Goal: Task Accomplishment & Management: Manage account settings

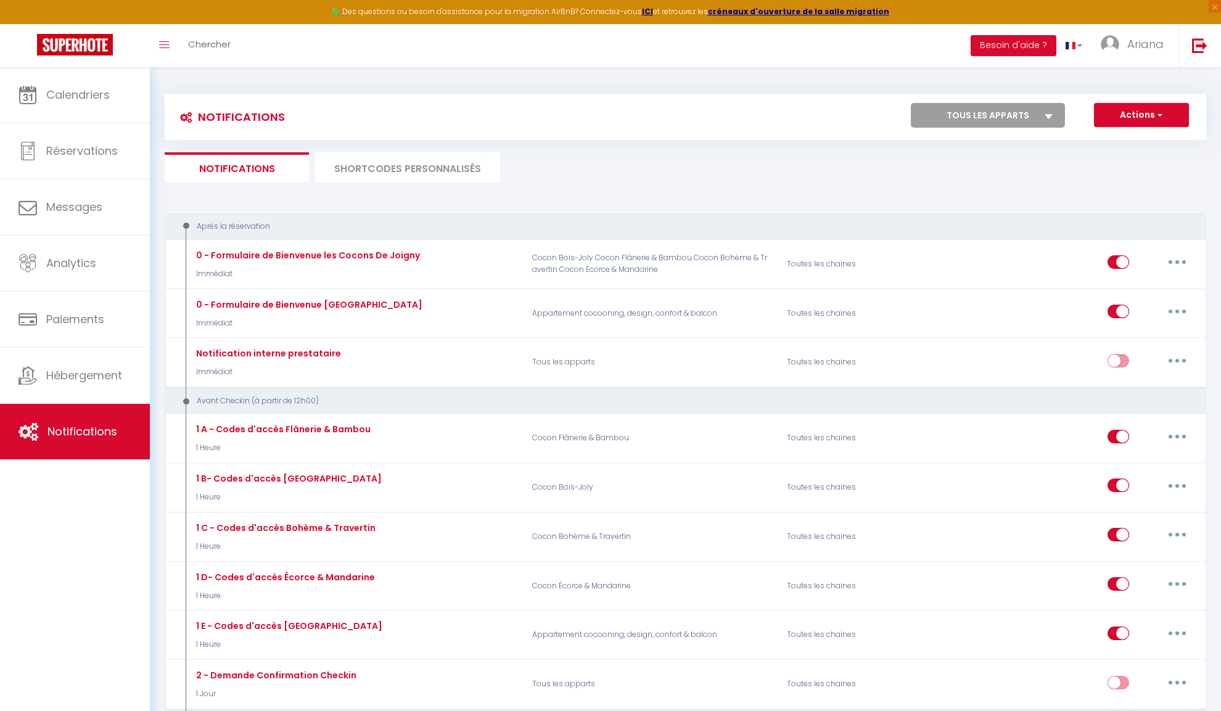
select select
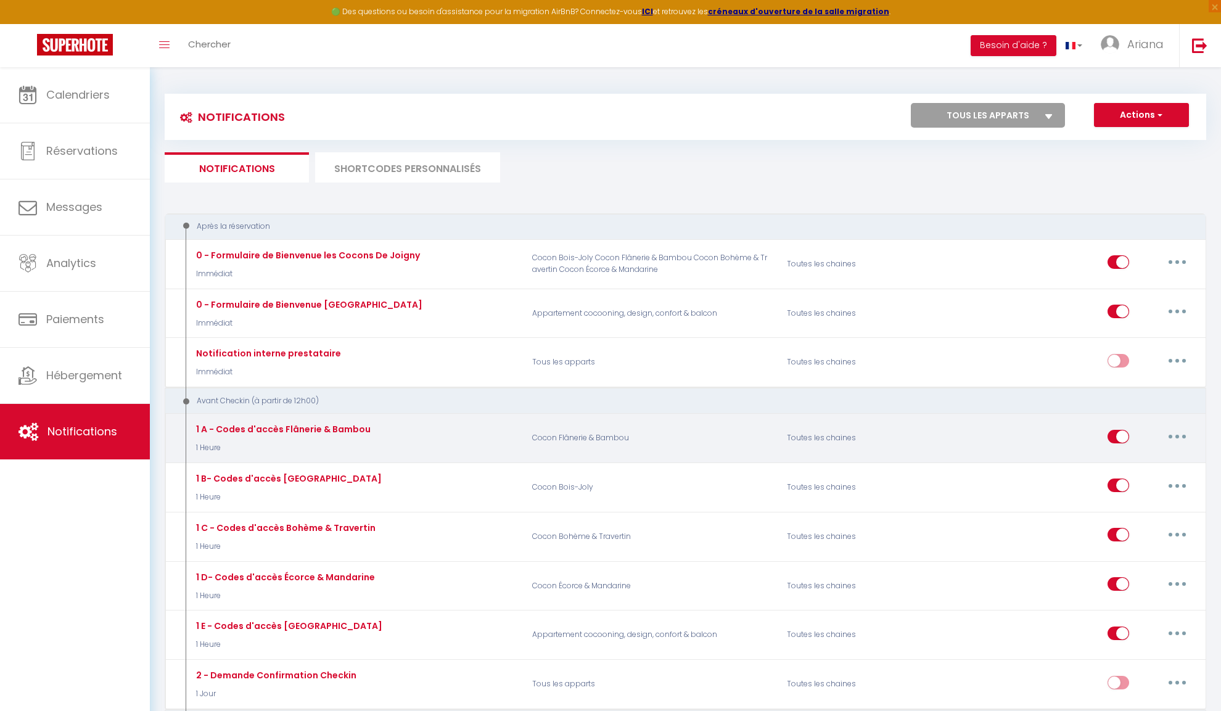
click at [1168, 440] on button "button" at bounding box center [1177, 437] width 35 height 20
click at [1152, 456] on link "Editer" at bounding box center [1145, 464] width 91 height 21
type input "1 A - Codes d'accès Flânerie & Bambou"
select select "1 Heure"
select select
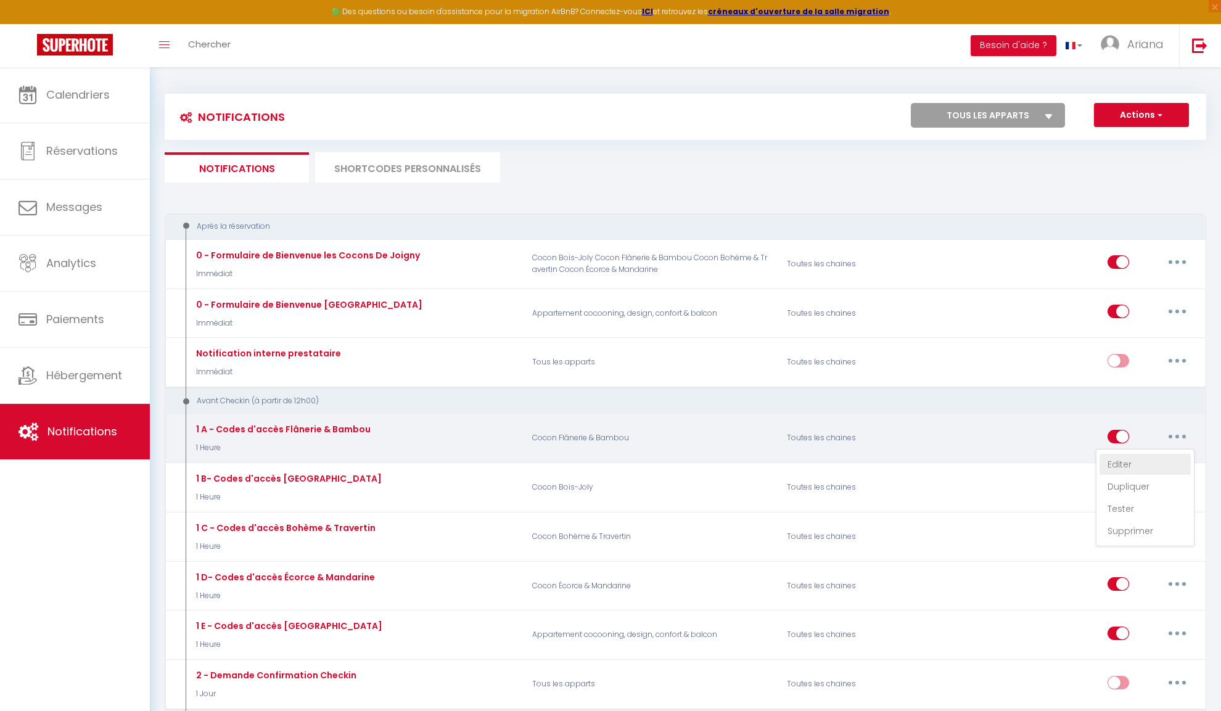
checkbox input "true"
checkbox input "false"
radio input "true"
type input "Notez bien vos accès [GUEST:NAME] !!"
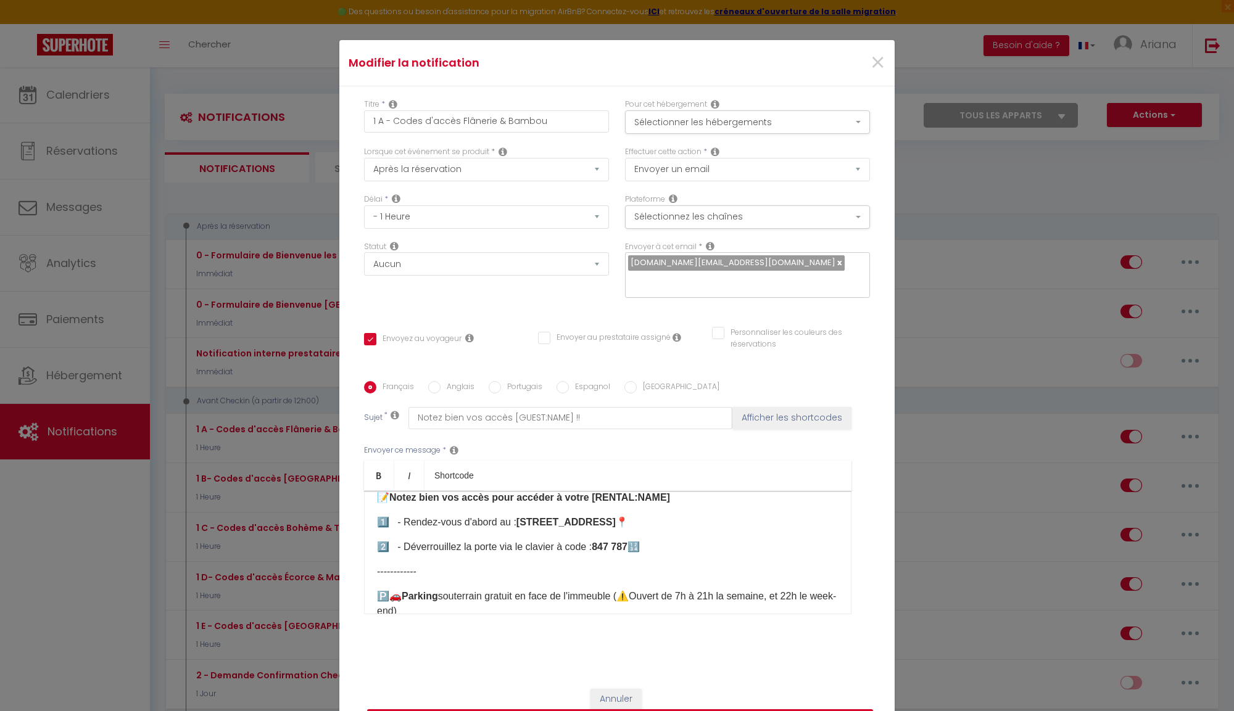
scroll to position [38, 0]
click at [627, 542] on strong "847 787" at bounding box center [610, 547] width 36 height 10
drag, startPoint x: 601, startPoint y: 540, endPoint x: 640, endPoint y: 540, distance: 38.9
click at [627, 542] on strong "893 675" at bounding box center [610, 547] width 36 height 10
copy strong "893 675"
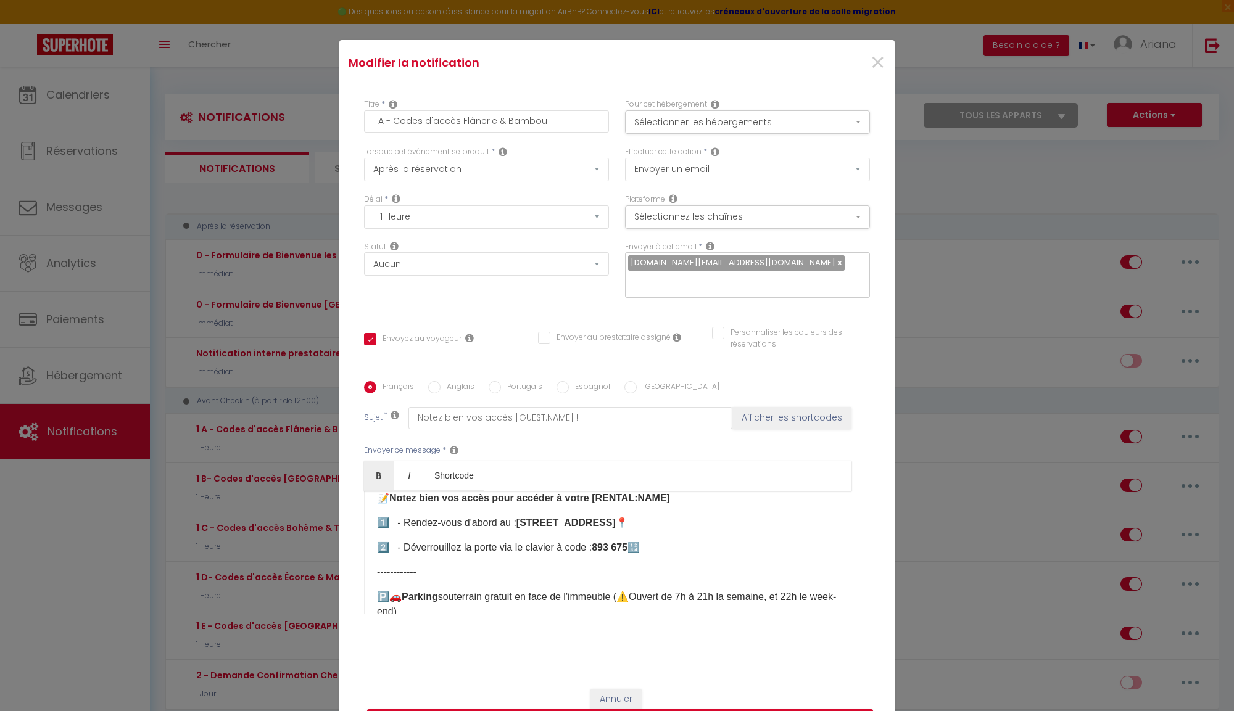
click at [431, 382] on input "Anglais" at bounding box center [434, 387] width 12 height 12
radio input "true"
checkbox input "true"
checkbox input "false"
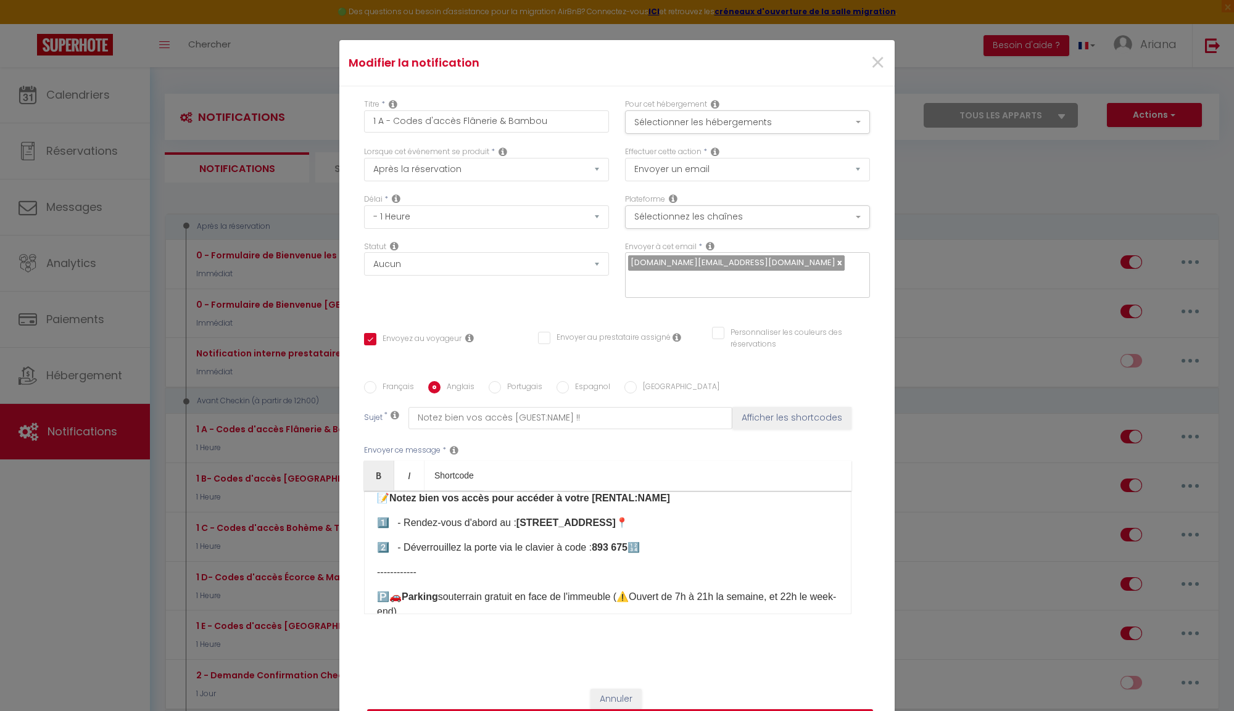
type input "Access Instructions for your reservation [GUEST:NAME]!"
drag, startPoint x: 611, startPoint y: 538, endPoint x: 574, endPoint y: 538, distance: 37.6
click at [574, 542] on b "382 749 ​​" at bounding box center [590, 547] width 38 height 10
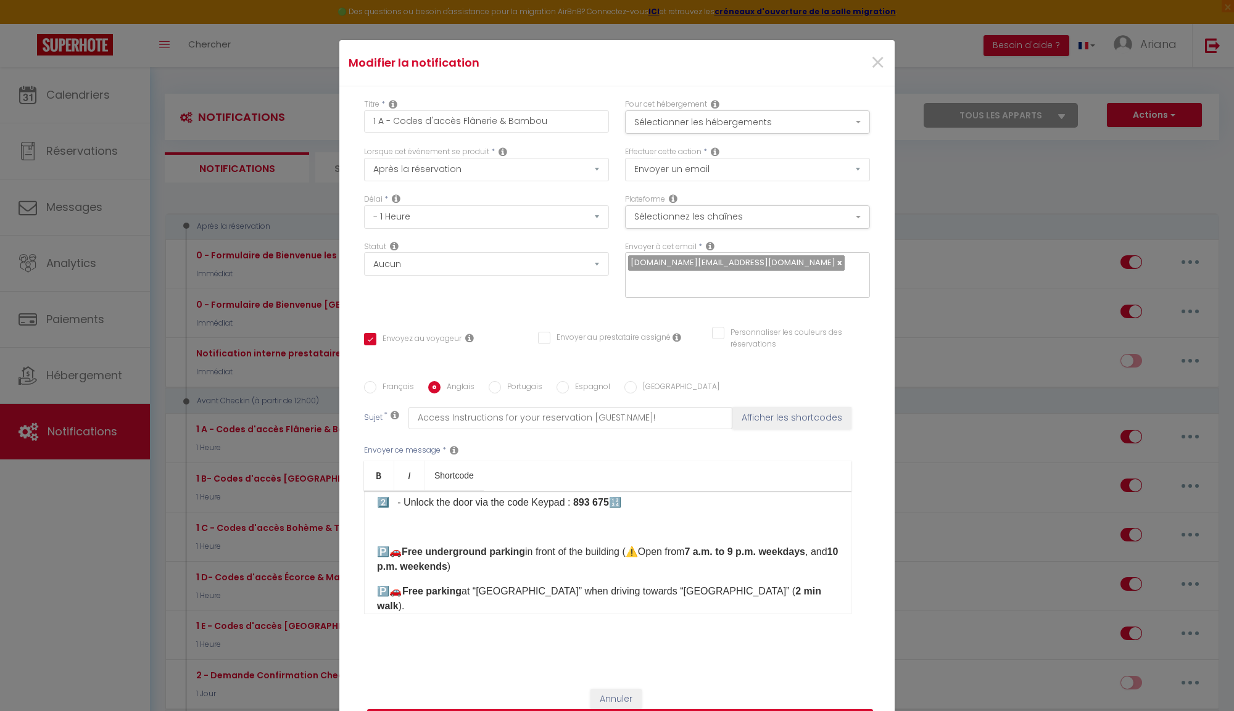
scroll to position [84, 0]
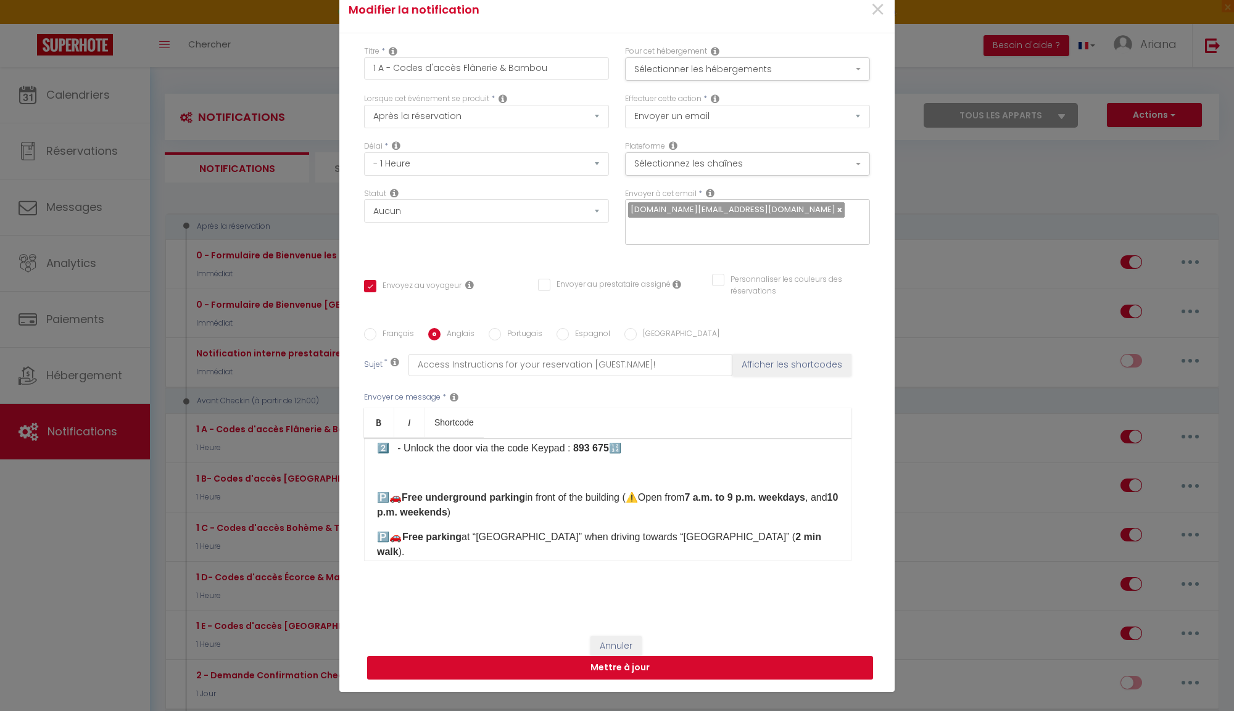
click at [672, 656] on button "Mettre à jour" at bounding box center [620, 667] width 506 height 23
checkbox input "true"
checkbox input "false"
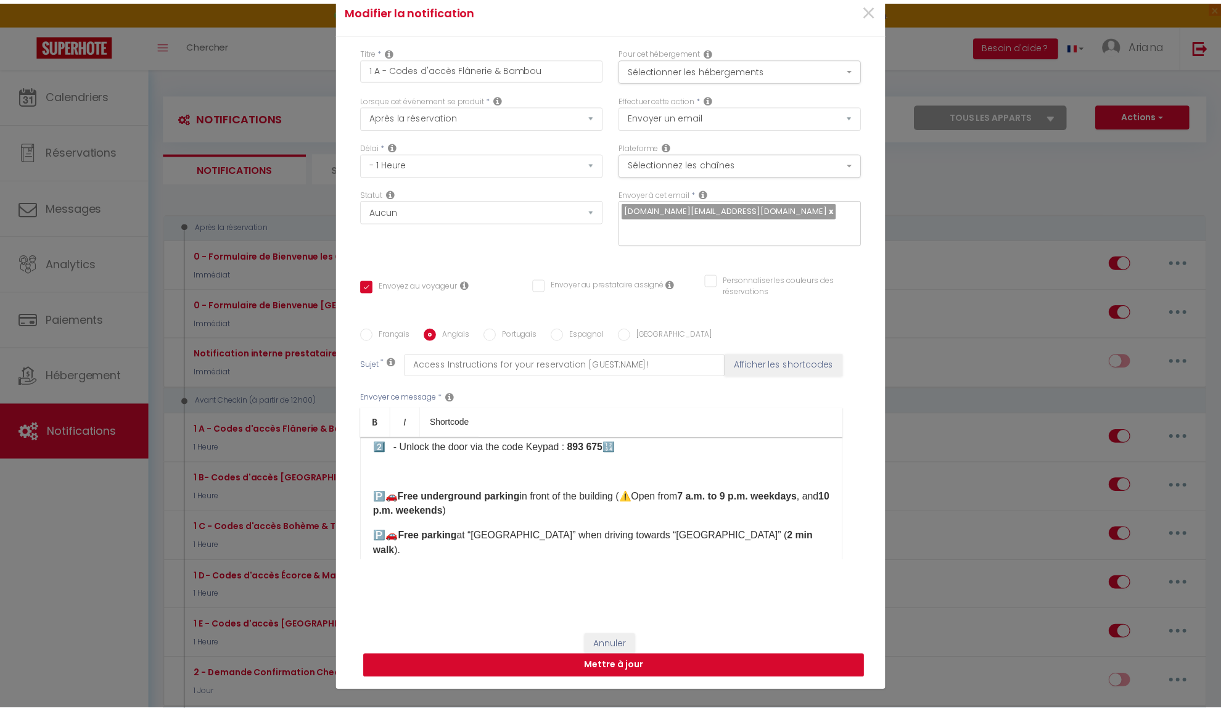
scroll to position [60, 0]
